Goal: Book appointment/travel/reservation

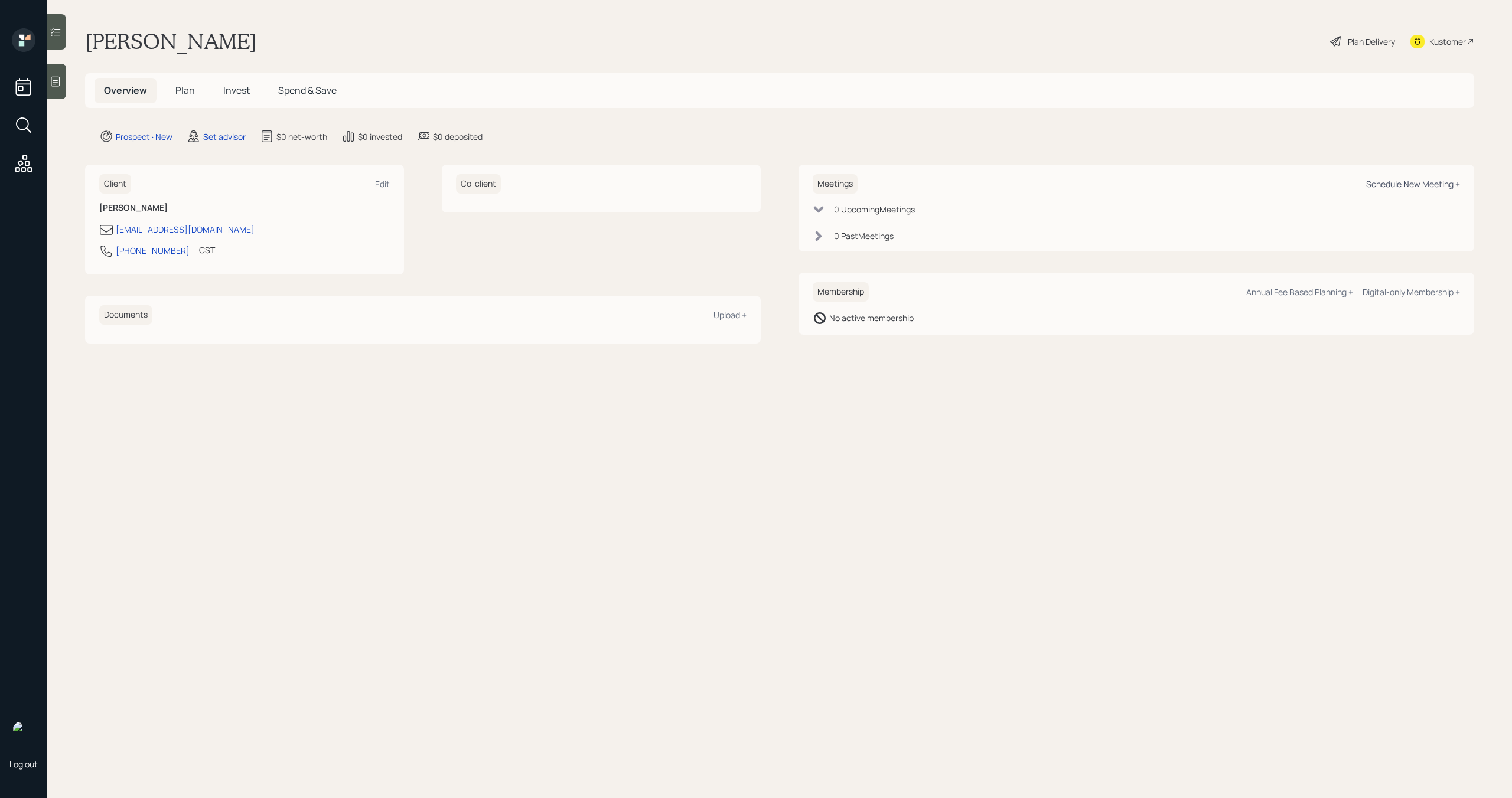
click at [1394, 180] on div "Schedule New Meeting +" at bounding box center [1413, 184] width 94 height 11
select select "round-[PERSON_NAME]"
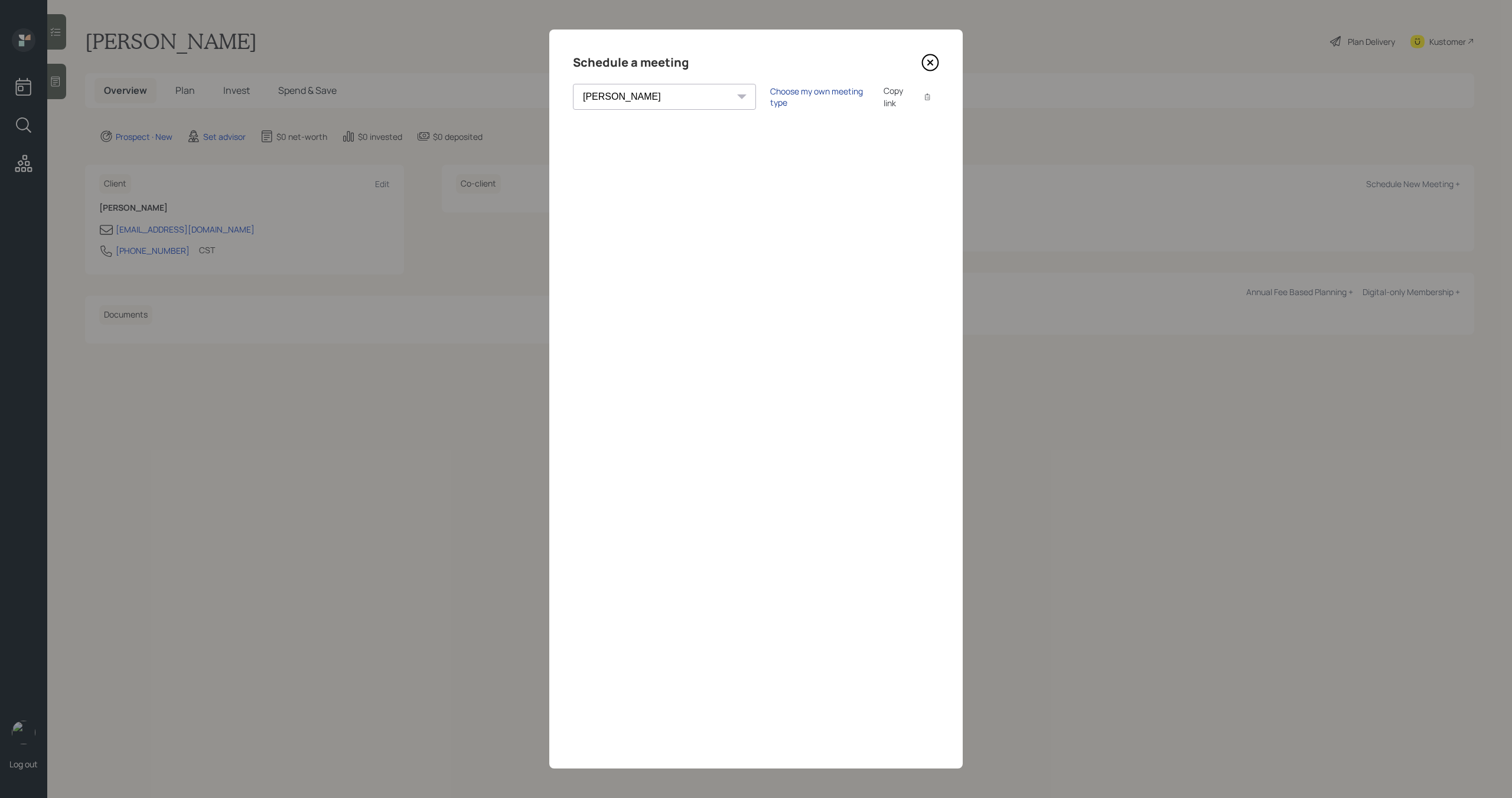
click at [770, 100] on div "Choose my own meeting type" at bounding box center [820, 97] width 99 height 23
click at [933, 63] on icon at bounding box center [930, 62] width 18 height 18
